Goal: Communication & Community: Answer question/provide support

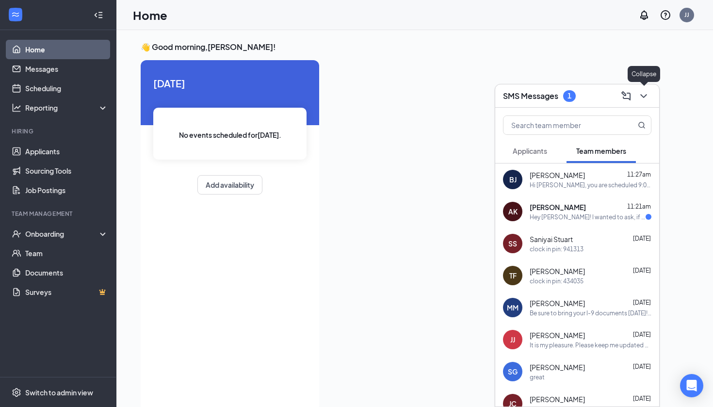
click at [637, 92] on button at bounding box center [644, 96] width 16 height 16
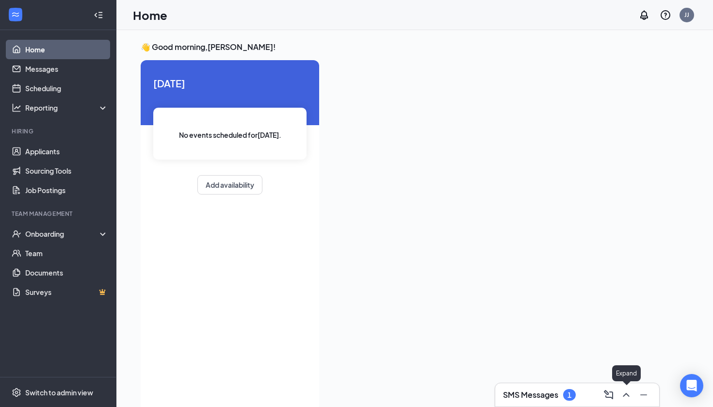
click at [619, 398] on div at bounding box center [625, 395] width 17 height 16
click at [631, 398] on icon "ChevronUp" at bounding box center [626, 395] width 12 height 12
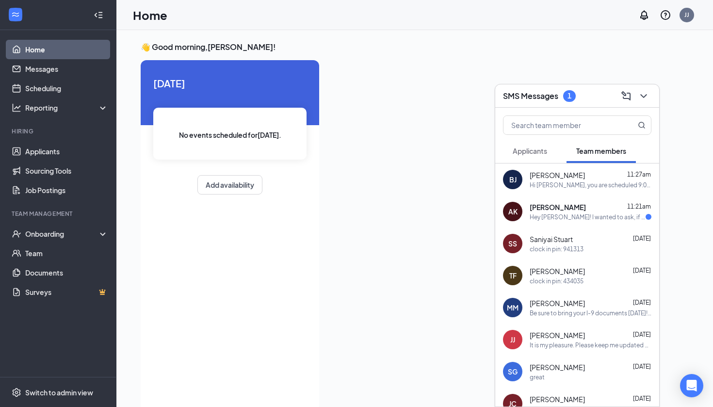
click at [580, 210] on div "[PERSON_NAME] 11:21am" at bounding box center [591, 207] width 122 height 10
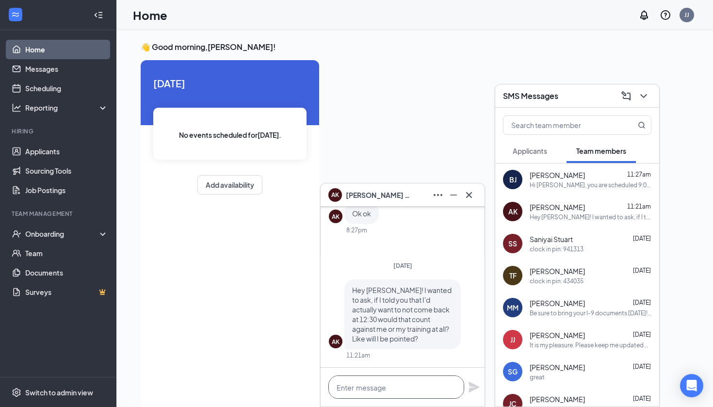
click at [410, 383] on textarea at bounding box center [396, 386] width 136 height 23
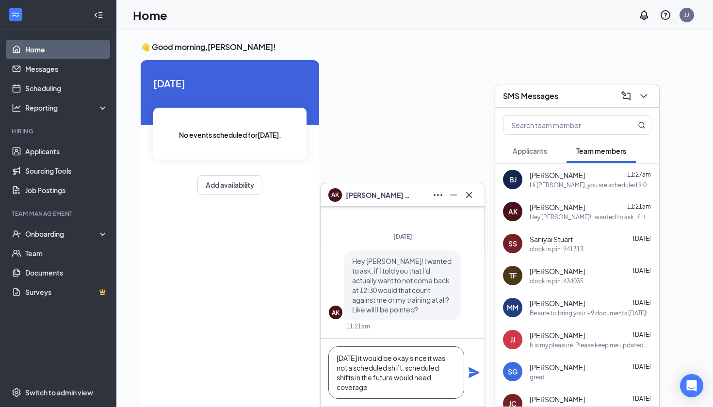
type textarea "[DATE] it would be okay since it was not a scheduled shift. scheduled shifts in…"
click at [470, 369] on icon "Plane" at bounding box center [474, 372] width 11 height 11
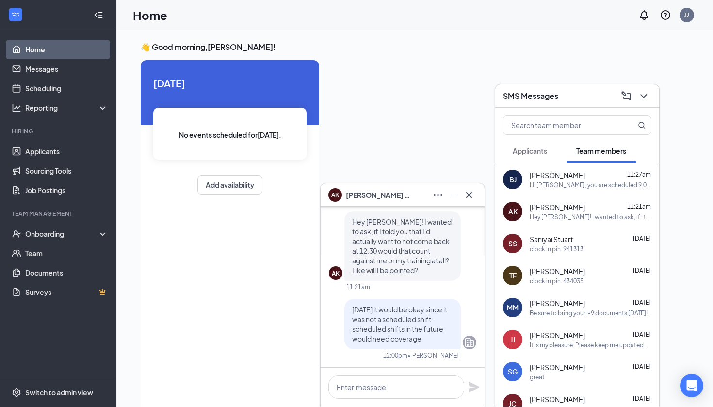
scroll to position [0, 0]
click at [466, 192] on icon "Cross" at bounding box center [469, 195] width 12 height 12
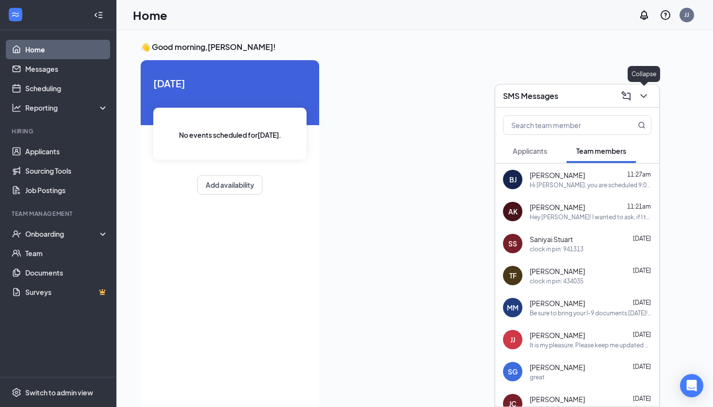
click at [646, 92] on icon "ChevronDown" at bounding box center [644, 96] width 12 height 12
